Goal: Task Accomplishment & Management: Use online tool/utility

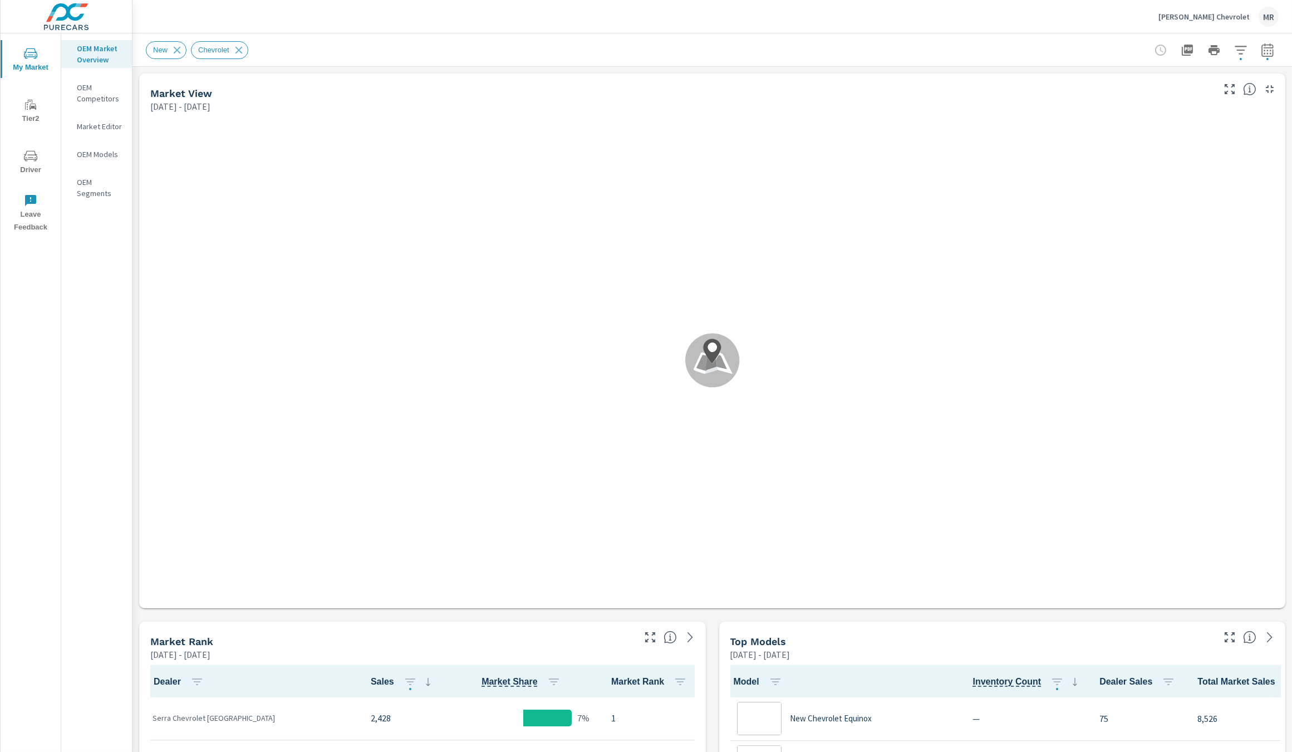
scroll to position [1, 0]
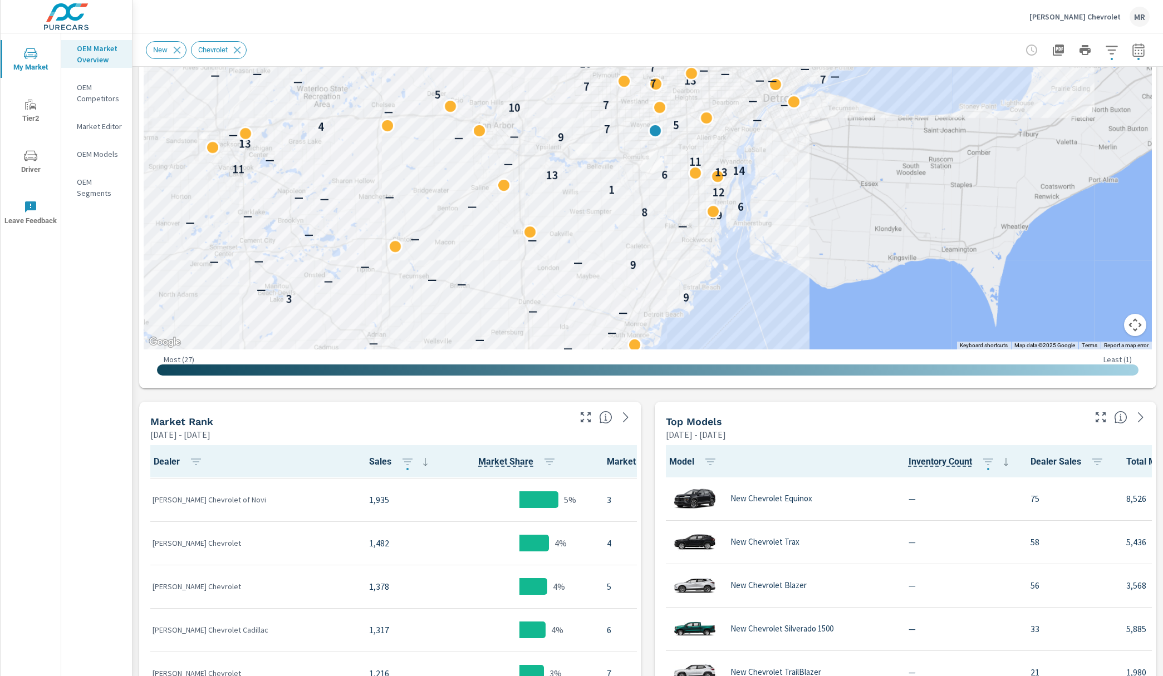
scroll to position [87, 0]
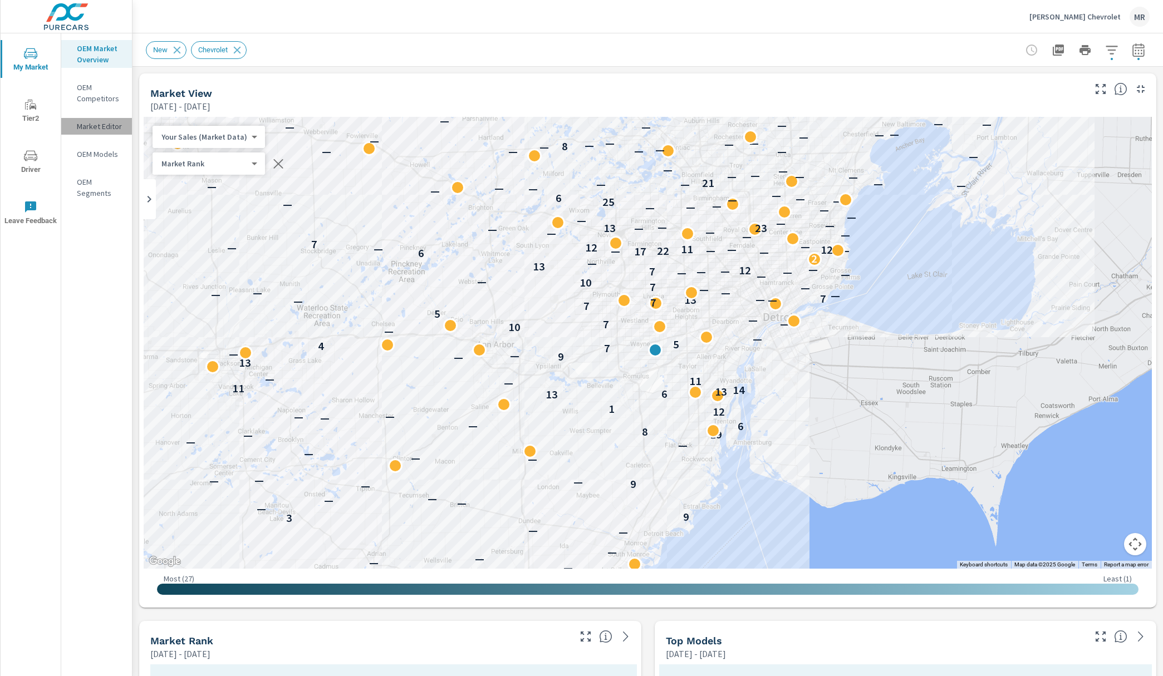
click at [98, 124] on p "Market Editor" at bounding box center [100, 126] width 46 height 11
click at [1137, 53] on icon "button" at bounding box center [1138, 49] width 13 height 13
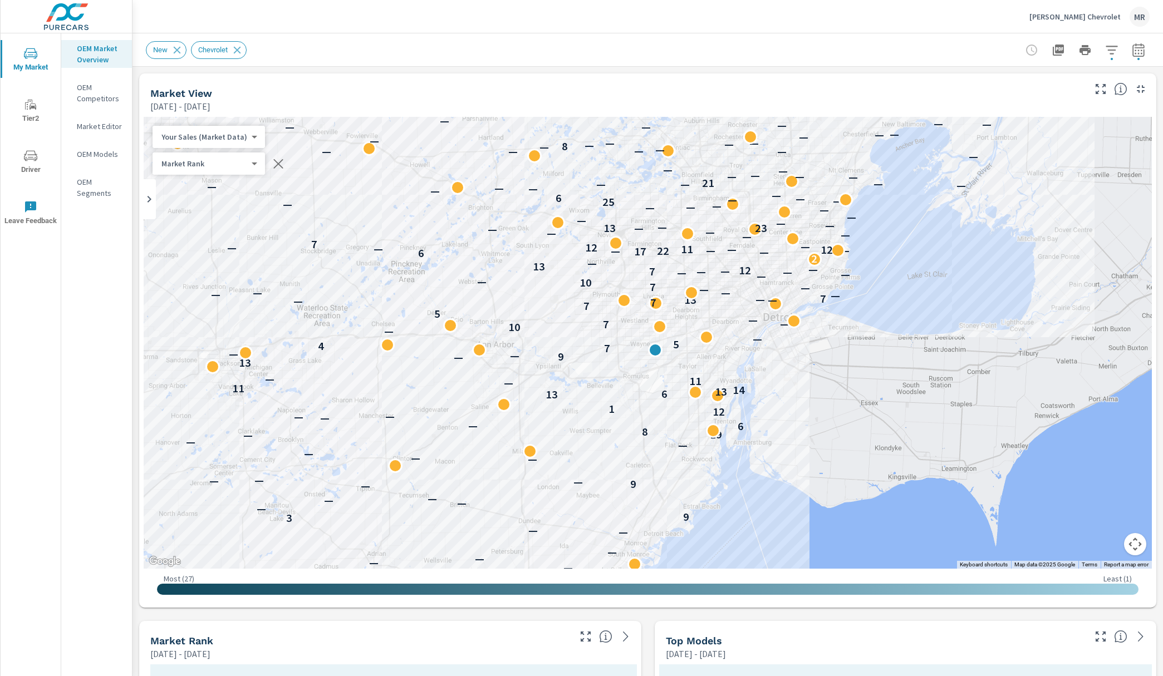
click at [1125, 50] on div at bounding box center [1084, 50] width 129 height 22
click at [1111, 48] on icon "button" at bounding box center [1111, 49] width 13 height 13
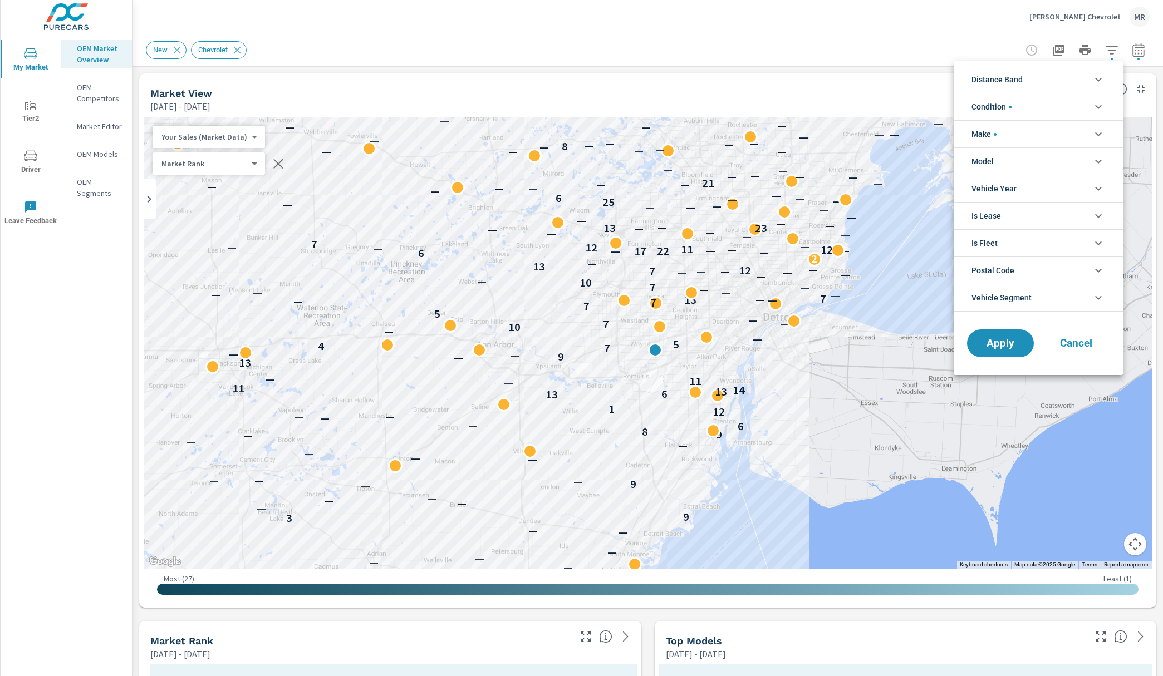
click at [1092, 133] on icon "filter options" at bounding box center [1098, 133] width 13 height 13
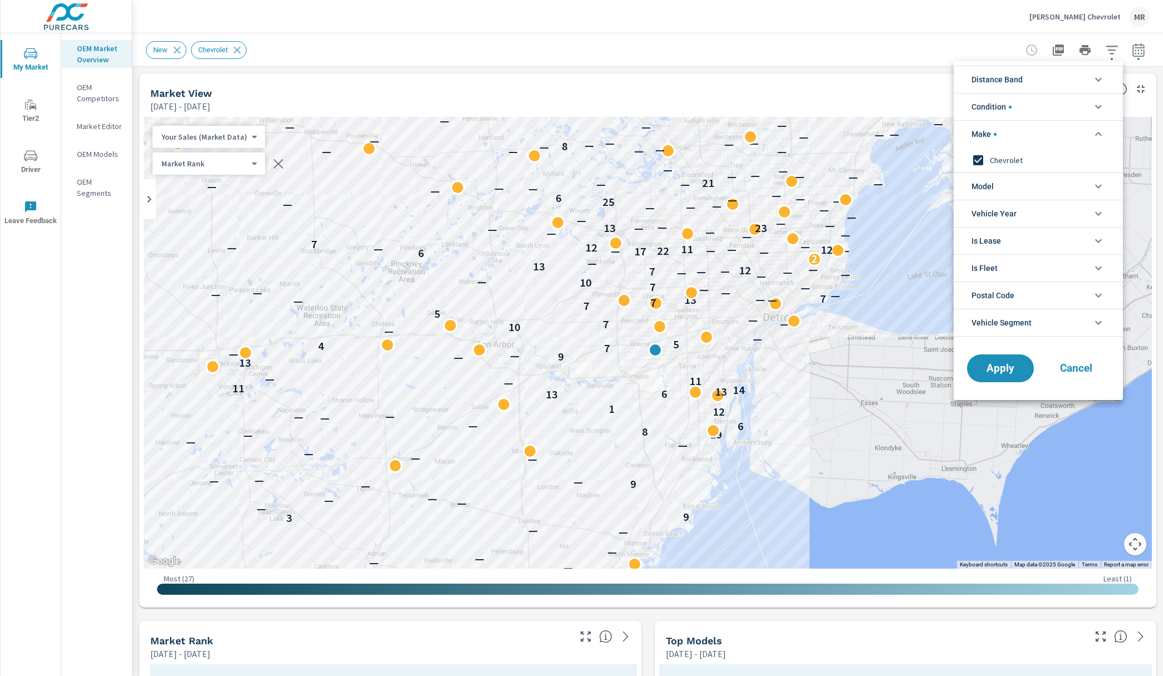
click at [1092, 133] on icon "filter options" at bounding box center [1098, 133] width 13 height 13
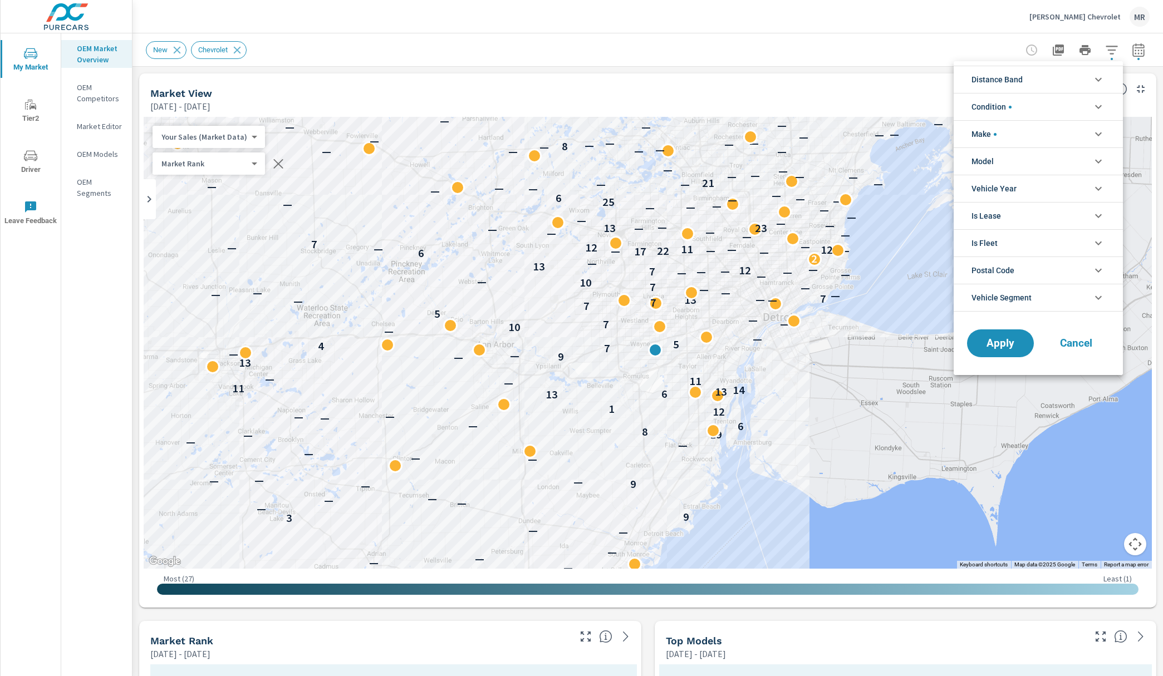
click at [1099, 155] on icon "filter options" at bounding box center [1098, 161] width 13 height 13
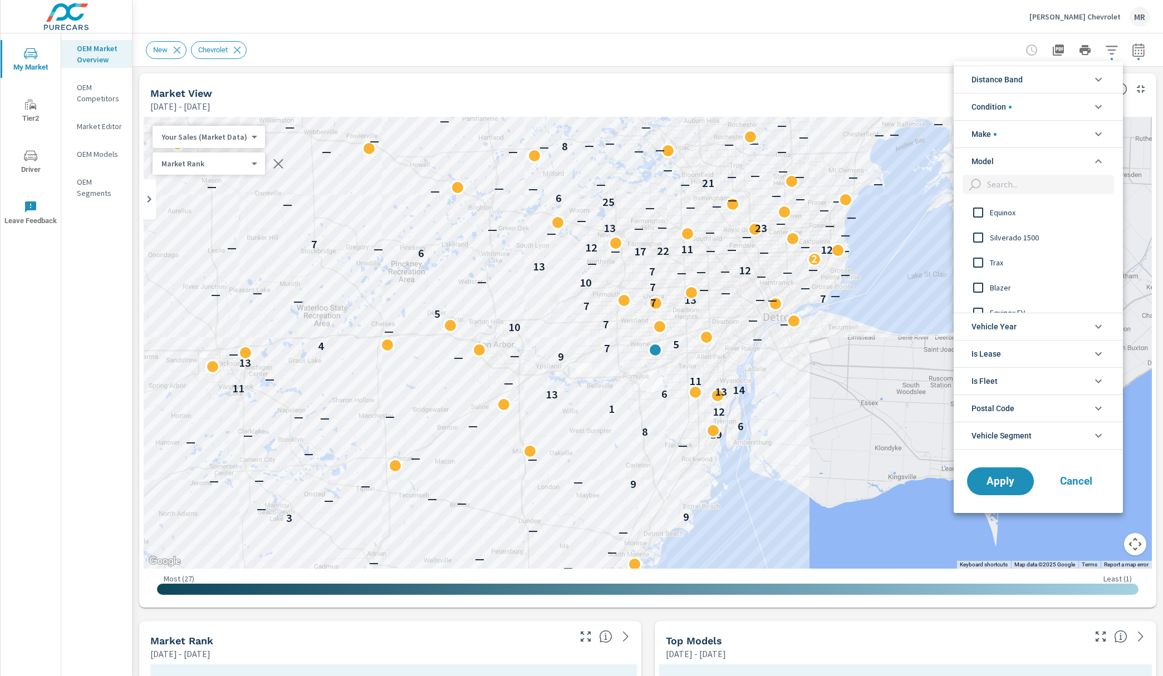
click at [1099, 155] on icon "filter options" at bounding box center [1098, 161] width 13 height 13
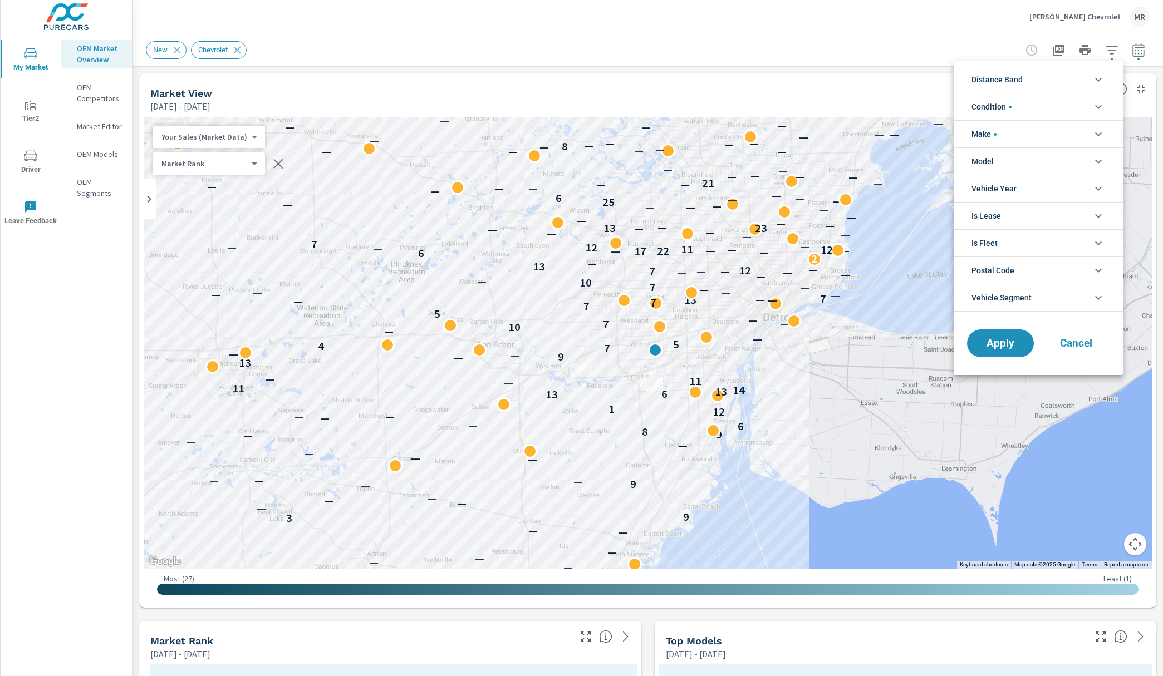
click at [717, 45] on div at bounding box center [581, 338] width 1163 height 676
